Goal: Information Seeking & Learning: Understand process/instructions

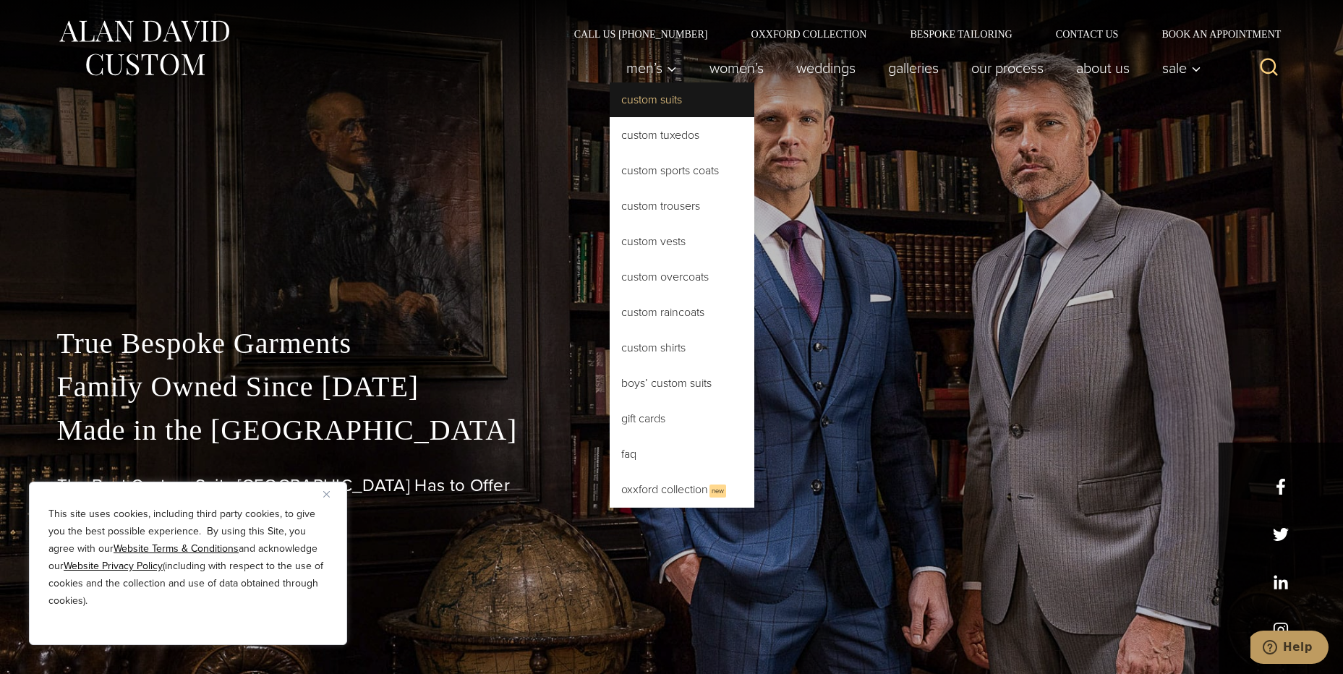
click at [635, 97] on link "Custom Suits" at bounding box center [682, 99] width 145 height 35
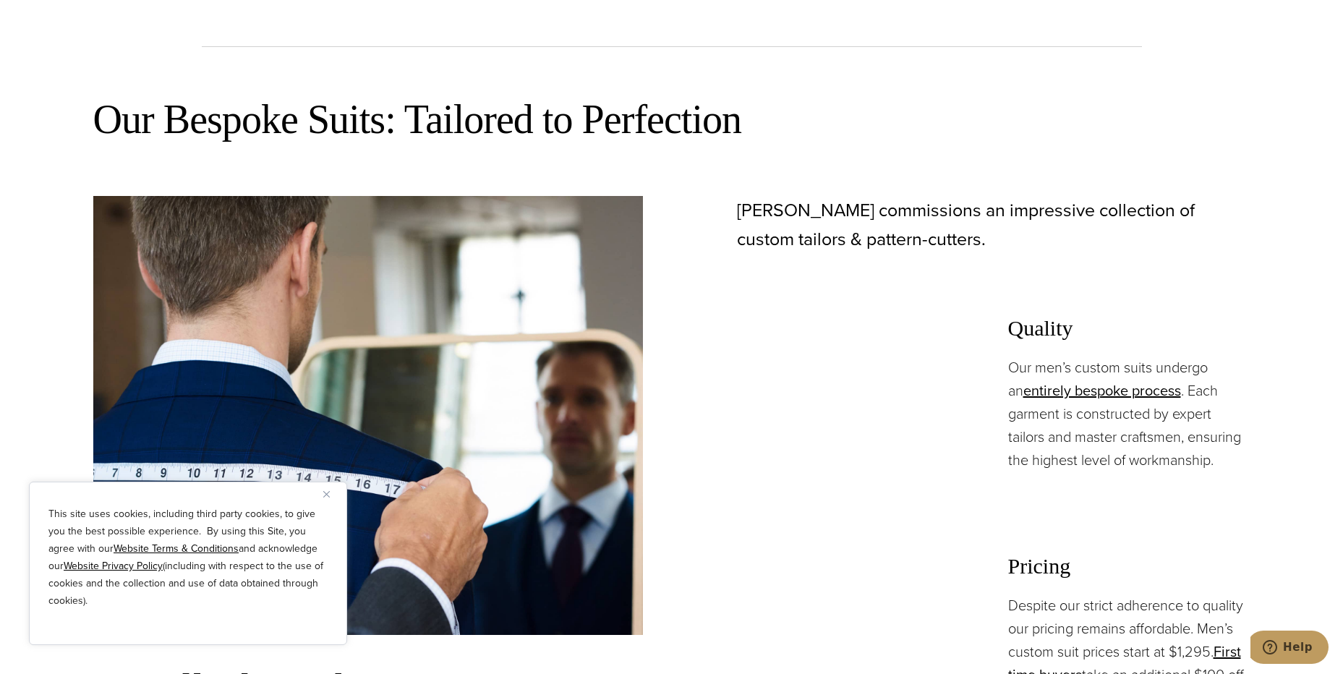
scroll to position [795, 0]
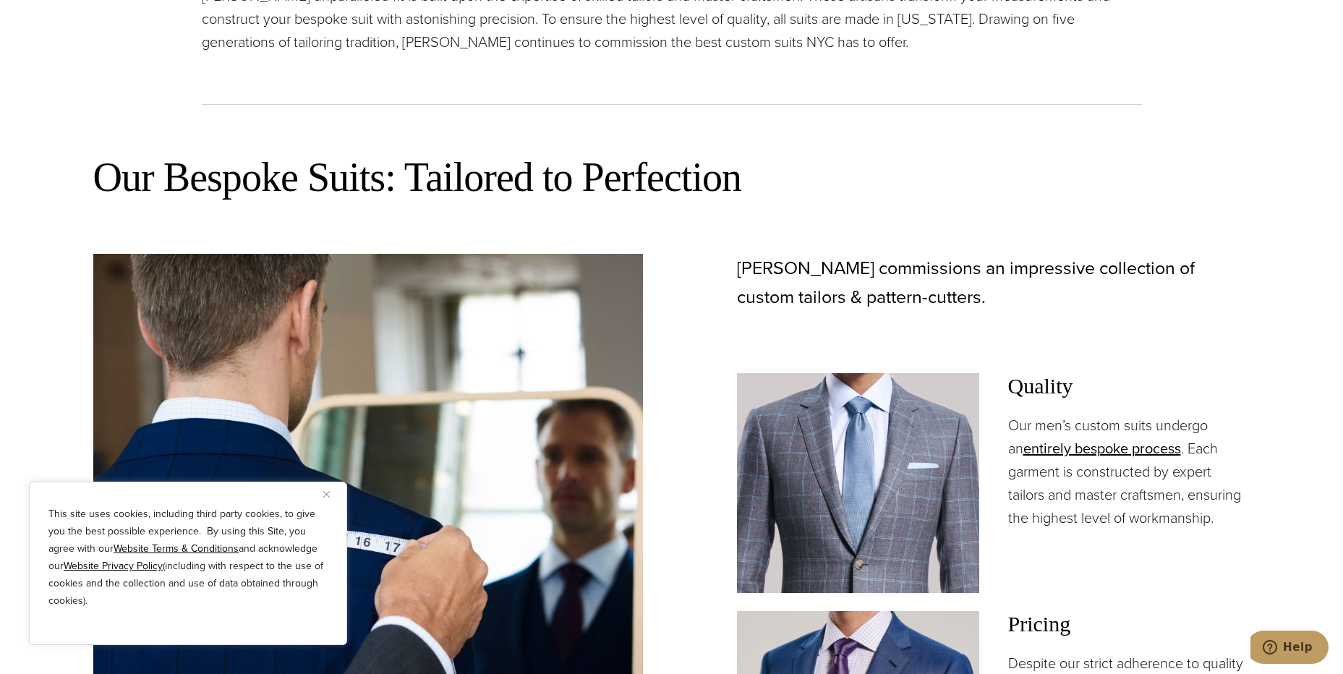
click at [842, 163] on h2 "Our Bespoke Suits: Tailored to Perfection" at bounding box center [671, 177] width 1157 height 51
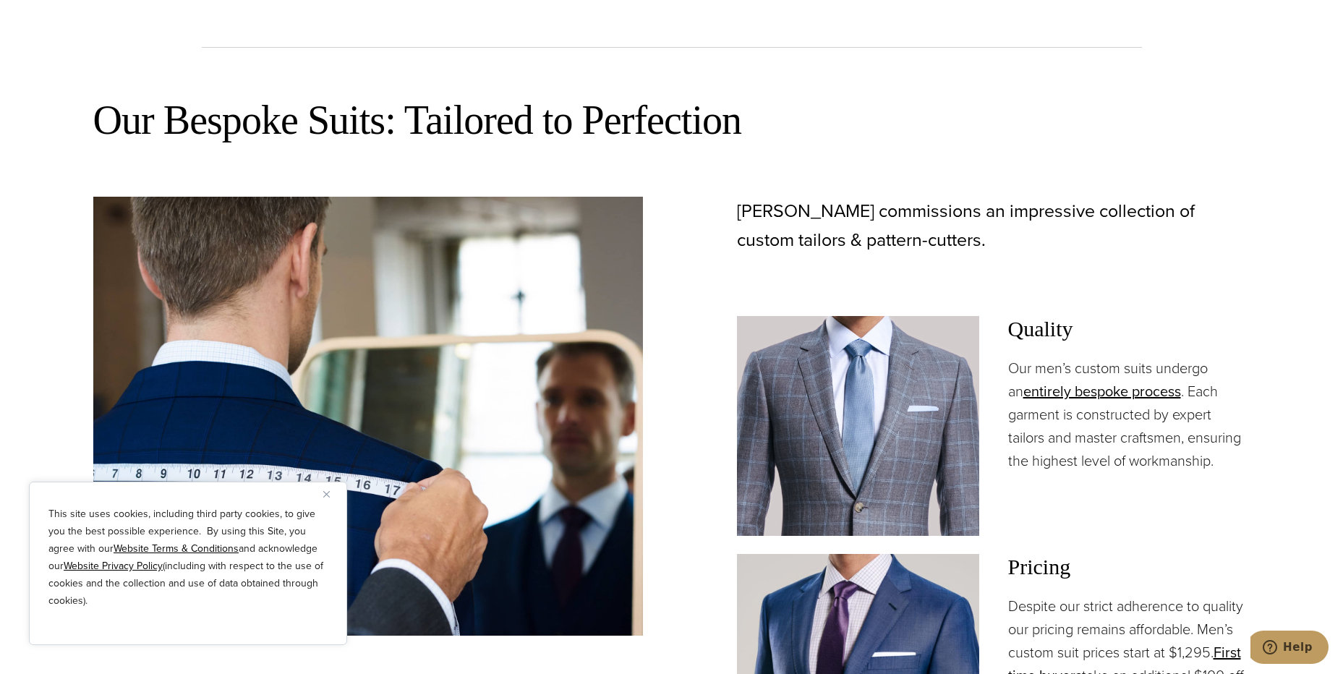
scroll to position [1012, 0]
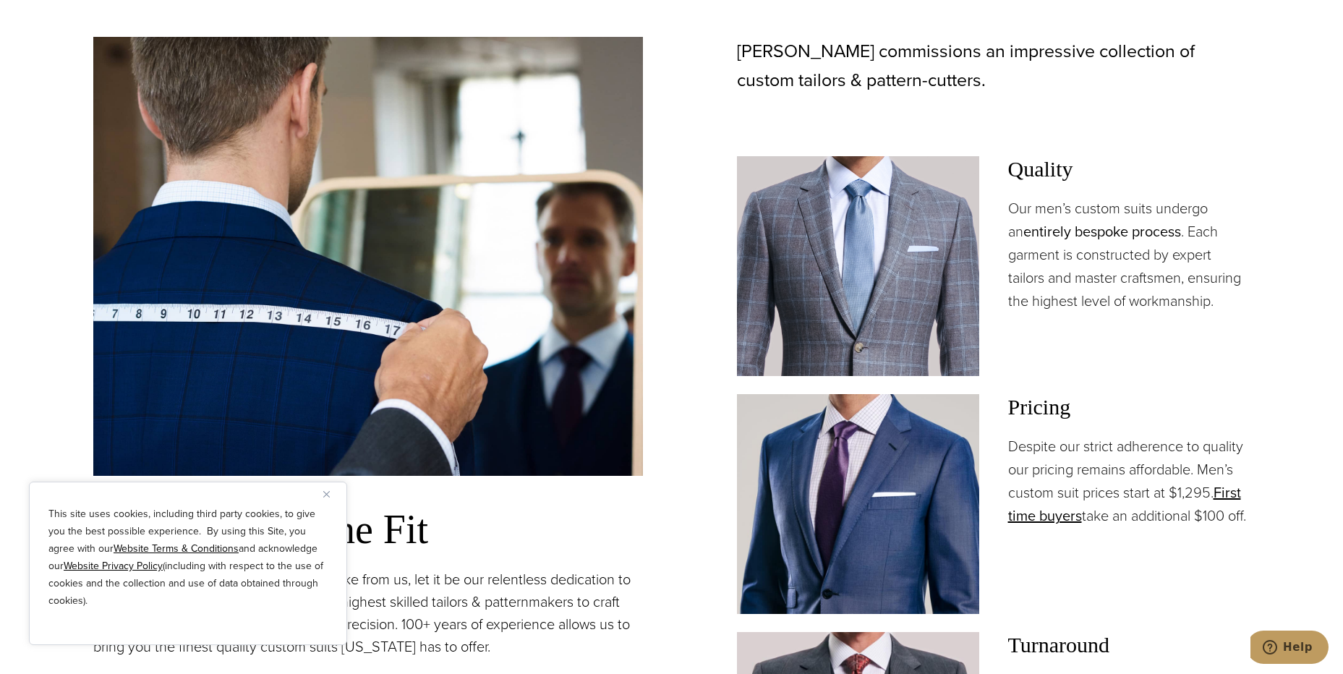
click at [1074, 231] on link "entirely bespoke process" at bounding box center [1102, 232] width 158 height 22
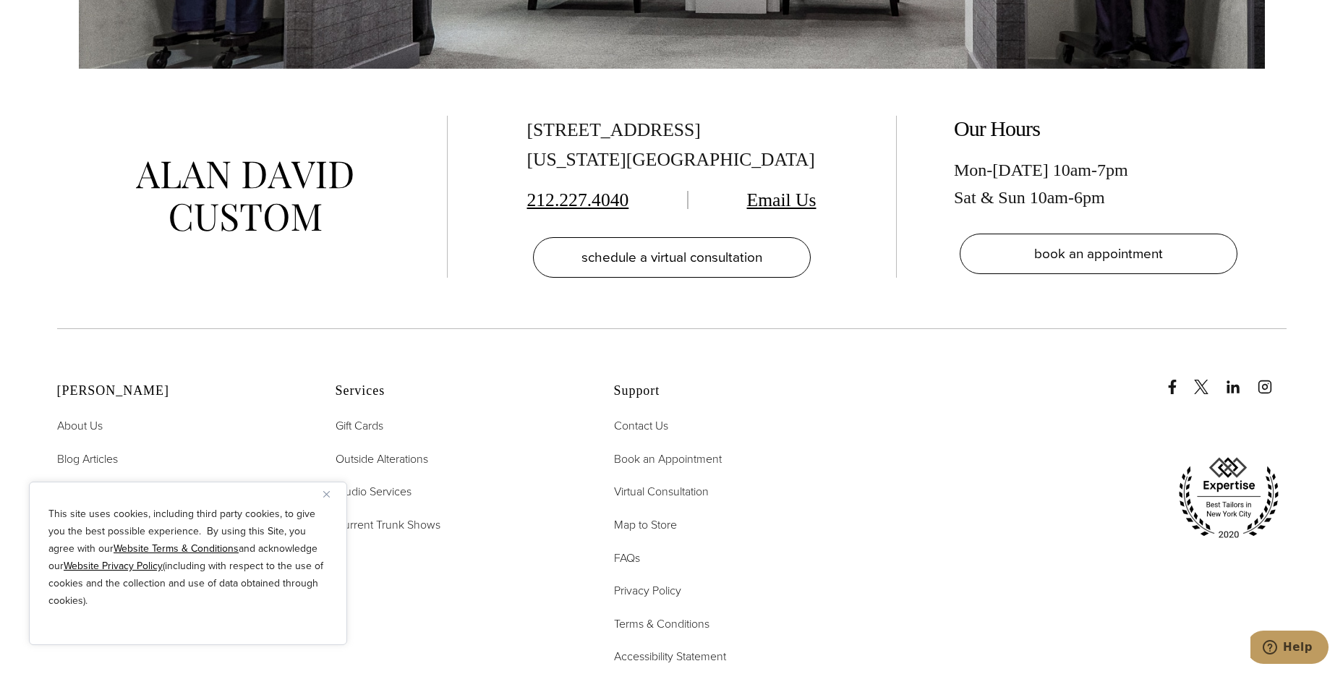
scroll to position [5134, 0]
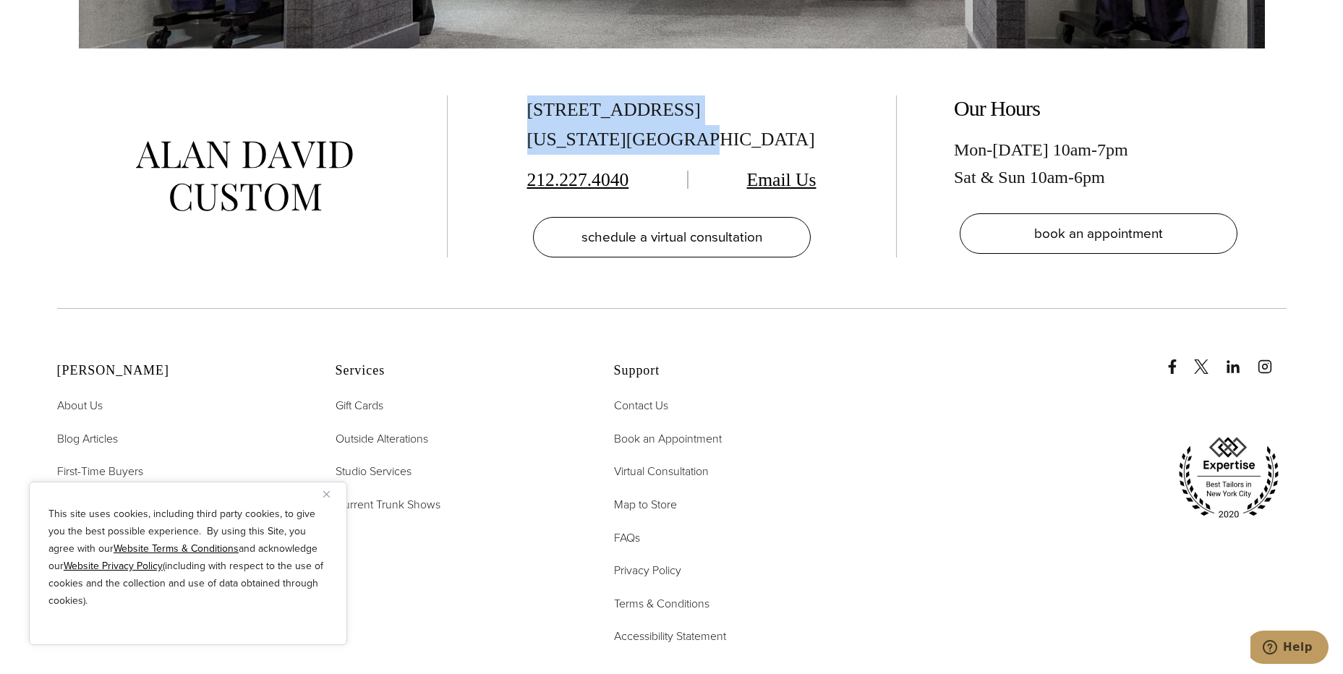
drag, startPoint x: 695, startPoint y: 119, endPoint x: 526, endPoint y: 90, distance: 171.5
click at [526, 95] on div "515 Madison Ave, Suite 301 New York, NY 10022 212.227.4040 Email Us schedule a …" at bounding box center [671, 176] width 390 height 162
copy div "515 Madison Ave, Suite 301 New York, NY 10022"
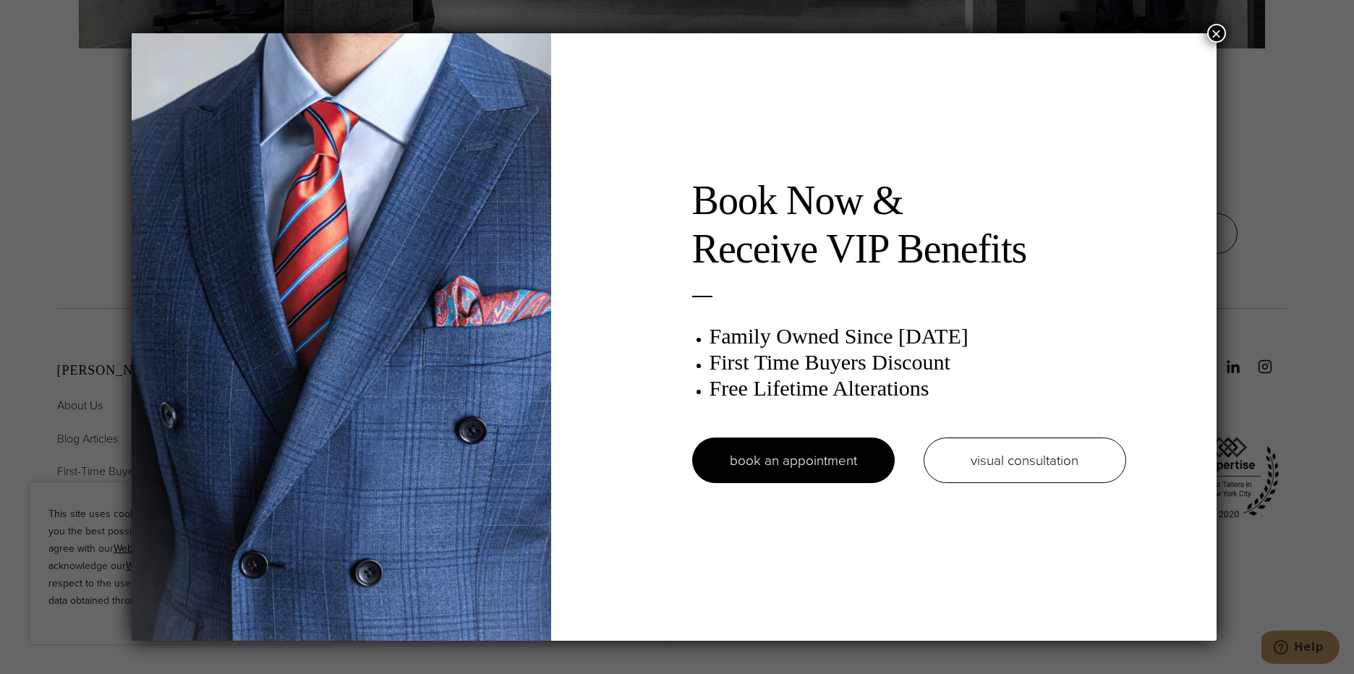
drag, startPoint x: 1222, startPoint y: 29, endPoint x: 1192, endPoint y: 71, distance: 51.4
click at [1222, 29] on button "×" at bounding box center [1216, 33] width 19 height 19
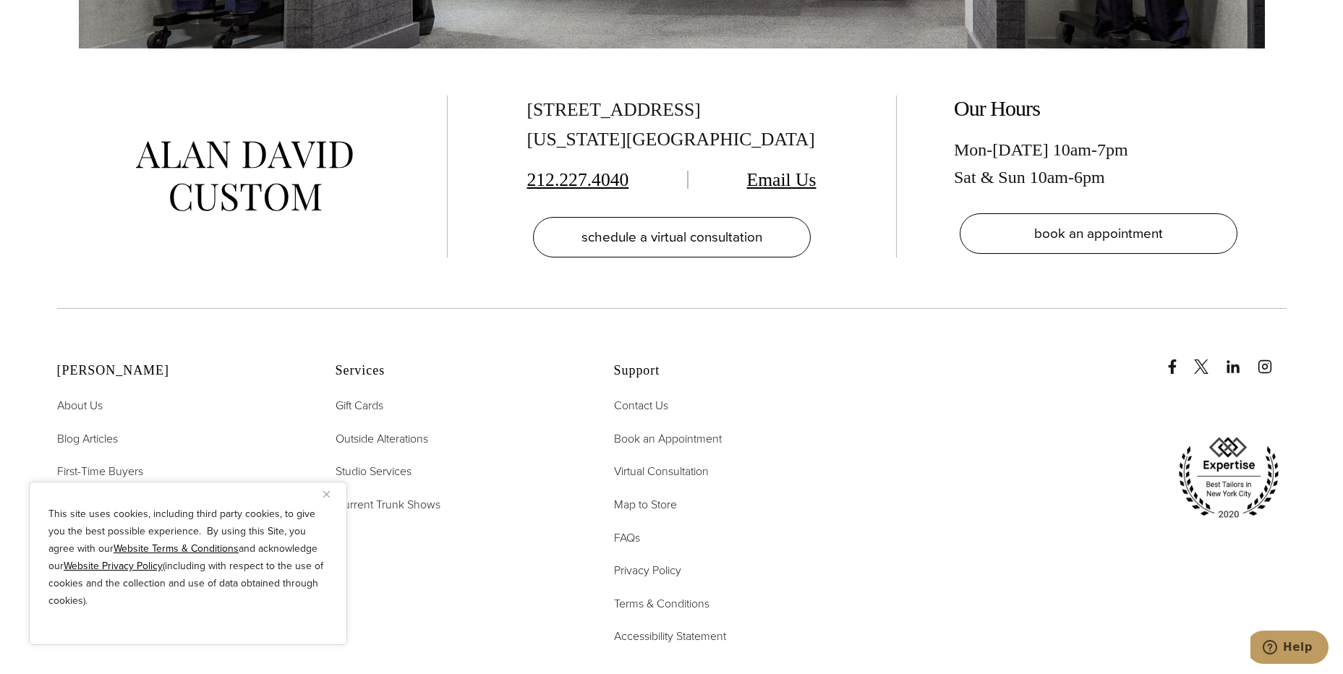
click at [852, 249] on div "515 Madison Ave, Suite 301 New York, NY 10022 212.227.4040 Email Us schedule a …" at bounding box center [671, 178] width 1229 height 260
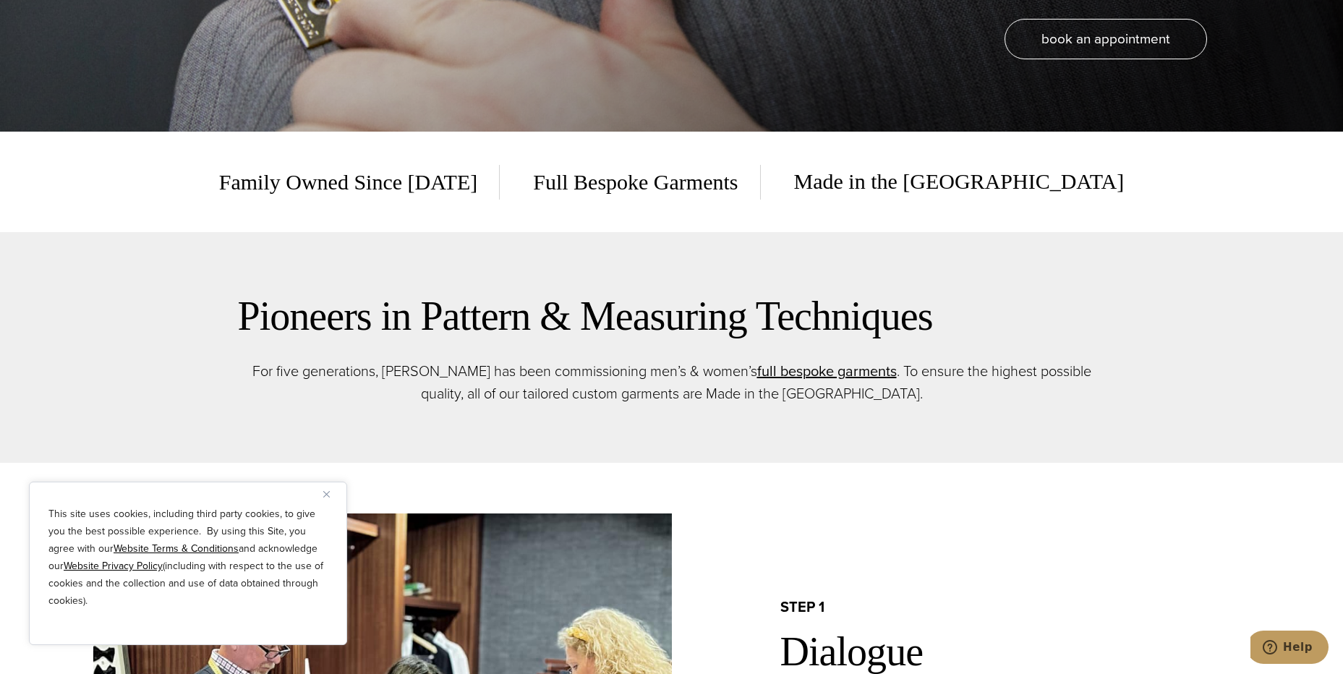
scroll to position [0, 0]
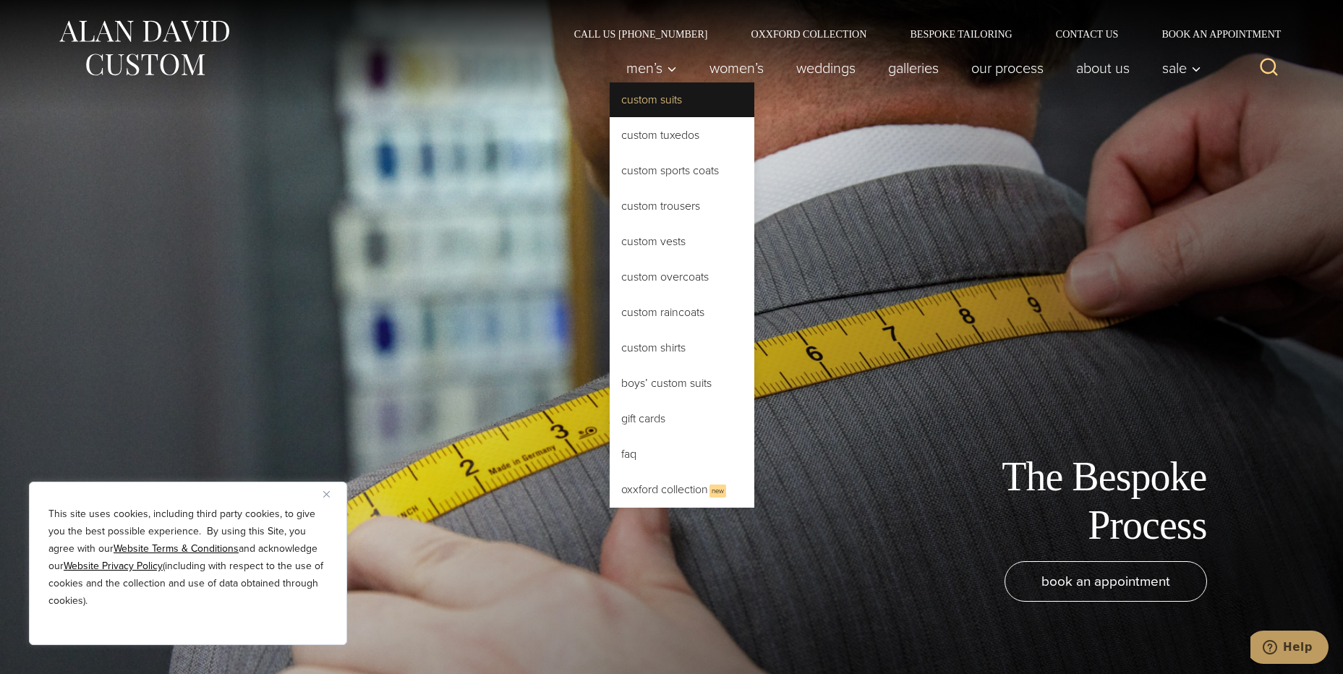
click at [625, 109] on link "Custom Suits" at bounding box center [682, 99] width 145 height 35
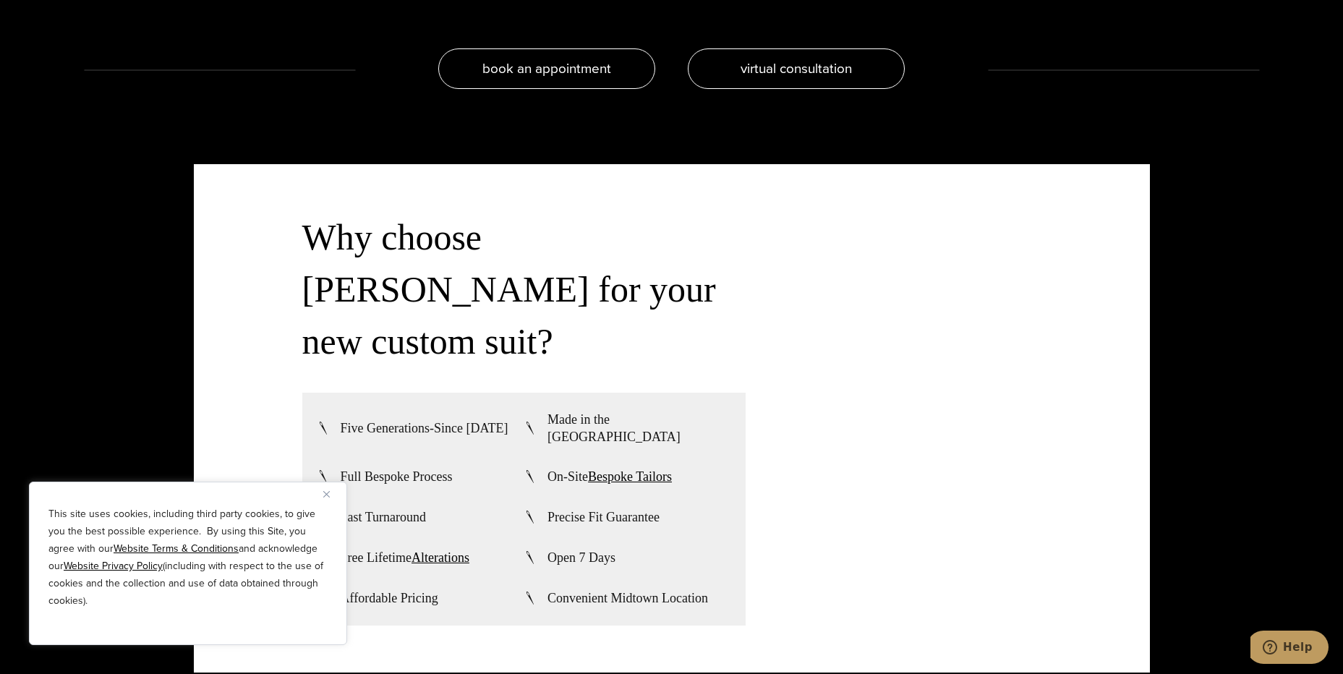
scroll to position [3760, 0]
